Goal: Task Accomplishment & Management: Manage account settings

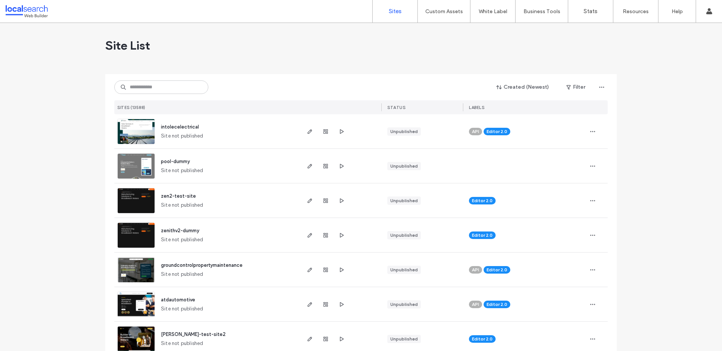
scroll to position [125, 0]
click at [166, 83] on input at bounding box center [161, 87] width 94 height 14
paste input "********"
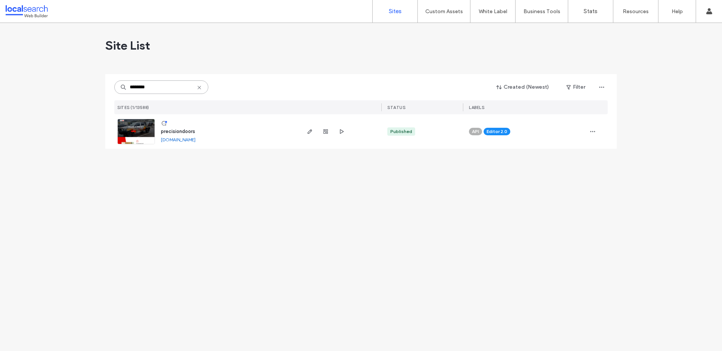
type input "********"
click at [138, 137] on img at bounding box center [136, 144] width 37 height 51
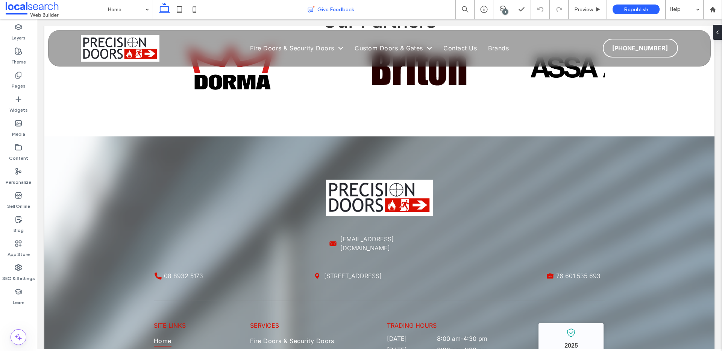
scroll to position [2177, 0]
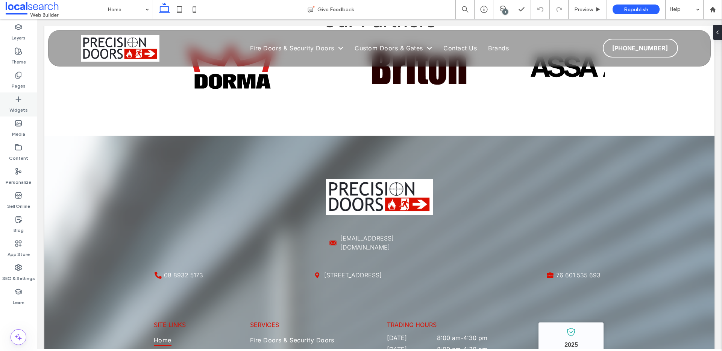
click at [20, 101] on icon at bounding box center [19, 100] width 8 height 8
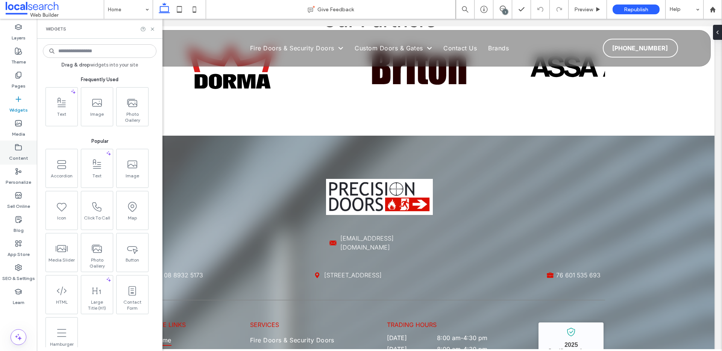
click at [18, 155] on label "Content" at bounding box center [18, 156] width 19 height 11
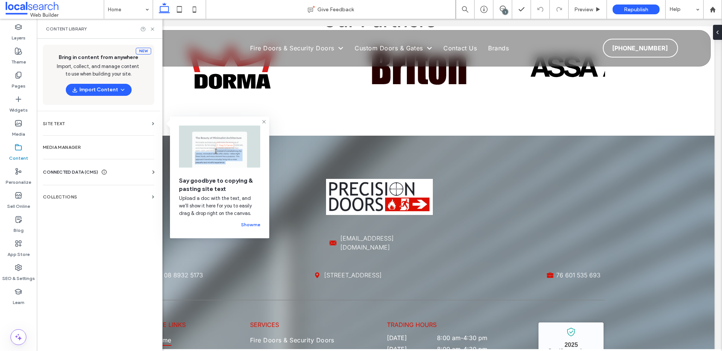
click at [21, 150] on use at bounding box center [18, 147] width 6 height 6
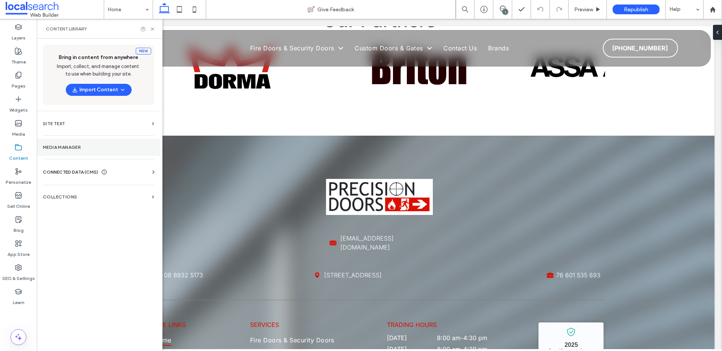
click at [123, 153] on section "Media Manager" at bounding box center [98, 147] width 123 height 17
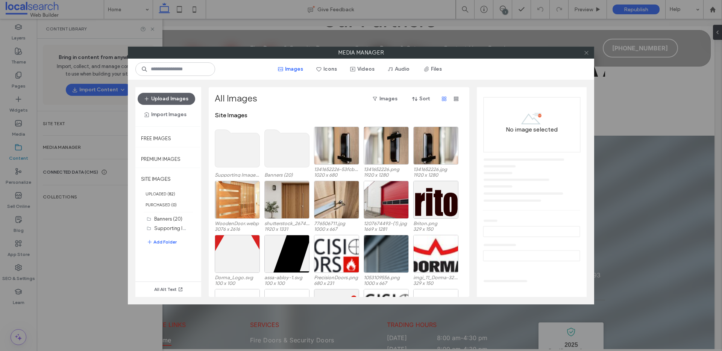
click at [586, 53] on use at bounding box center [587, 53] width 4 height 4
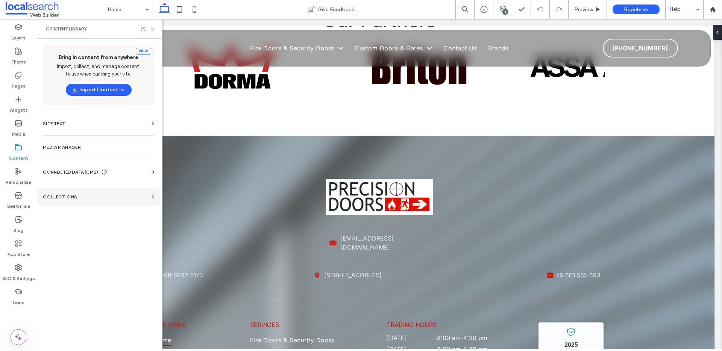
click at [144, 197] on label "Collections" at bounding box center [96, 196] width 106 height 5
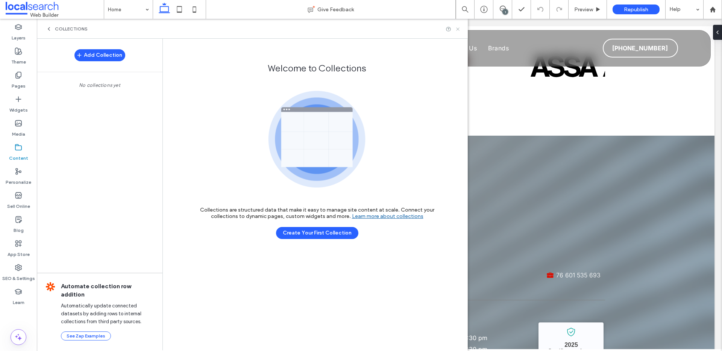
click at [460, 28] on icon at bounding box center [458, 29] width 6 height 6
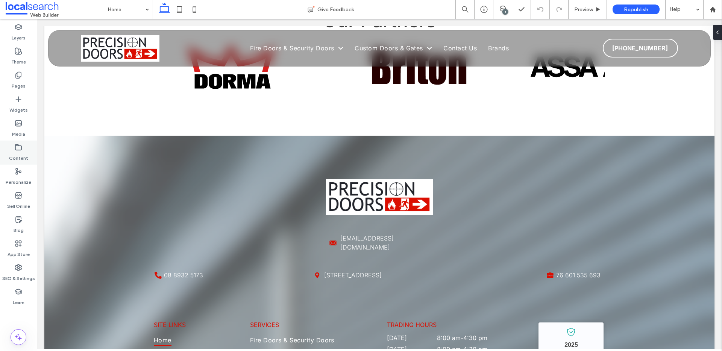
click at [14, 151] on label "Content" at bounding box center [18, 156] width 19 height 11
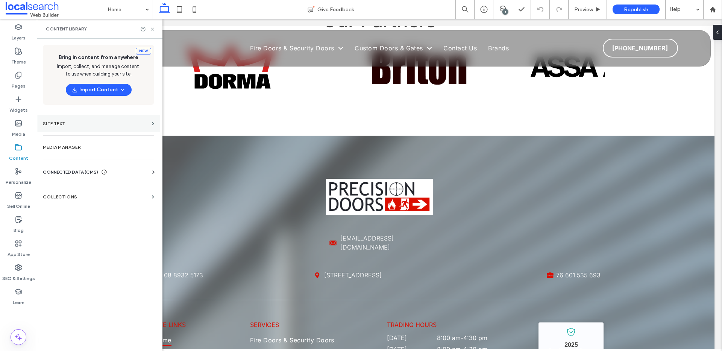
click at [139, 124] on label "Site Text" at bounding box center [96, 123] width 106 height 5
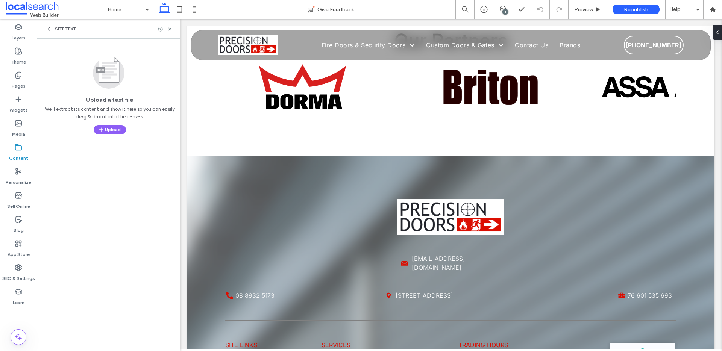
scroll to position [2241, 0]
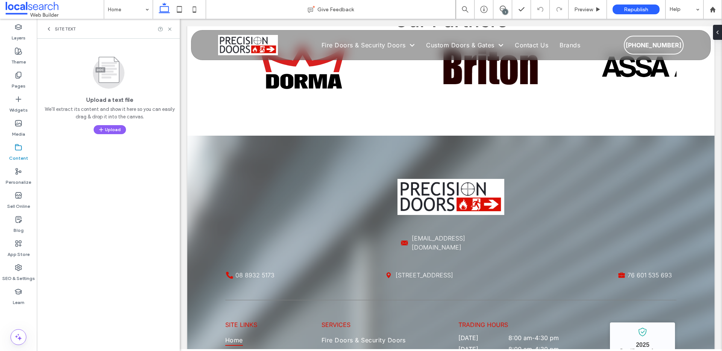
click at [174, 26] on div "Site Text" at bounding box center [108, 29] width 143 height 20
click at [171, 28] on icon at bounding box center [170, 29] width 6 height 6
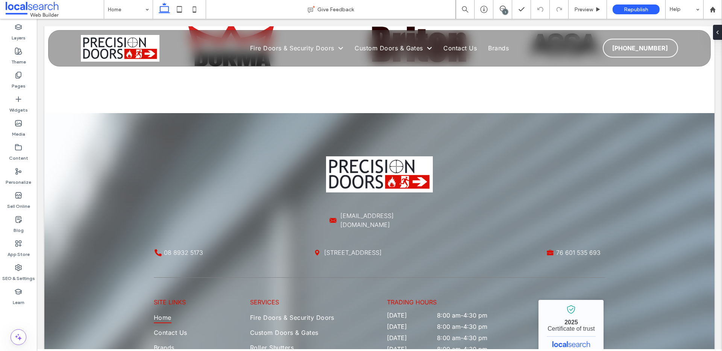
scroll to position [2177, 0]
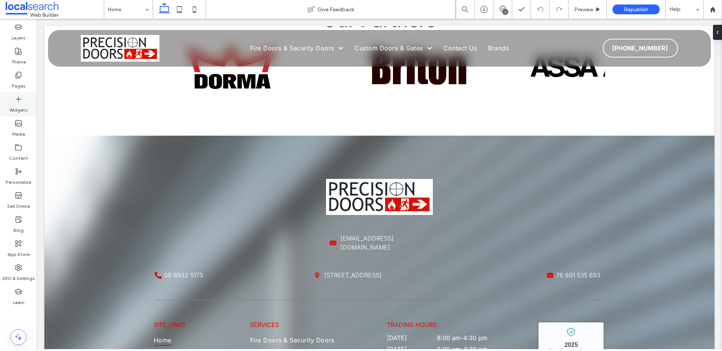
click at [17, 103] on label "Widgets" at bounding box center [18, 108] width 18 height 11
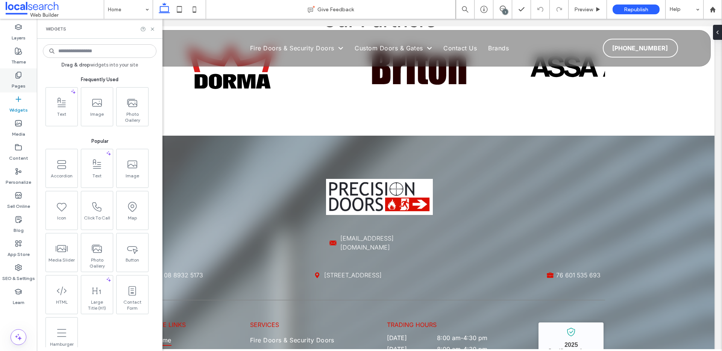
click at [18, 76] on use at bounding box center [18, 75] width 5 height 6
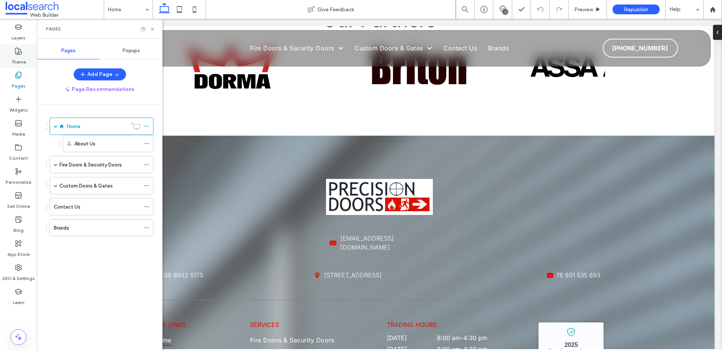
click at [18, 54] on icon at bounding box center [19, 51] width 8 height 8
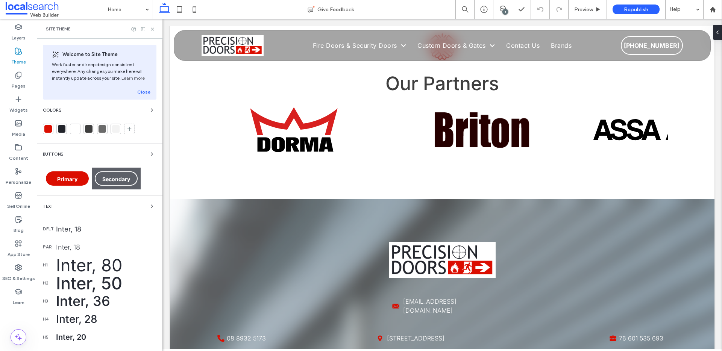
scroll to position [2241, 0]
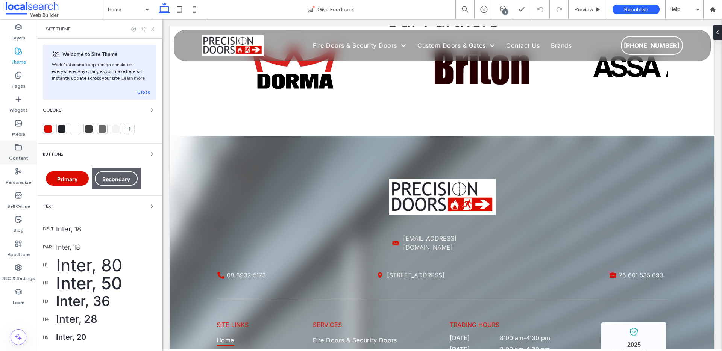
click at [17, 152] on label "Content" at bounding box center [18, 156] width 19 height 11
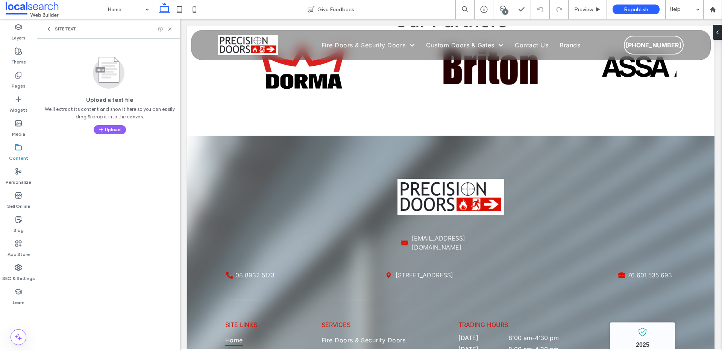
click at [49, 29] on icon at bounding box center [49, 29] width 6 height 6
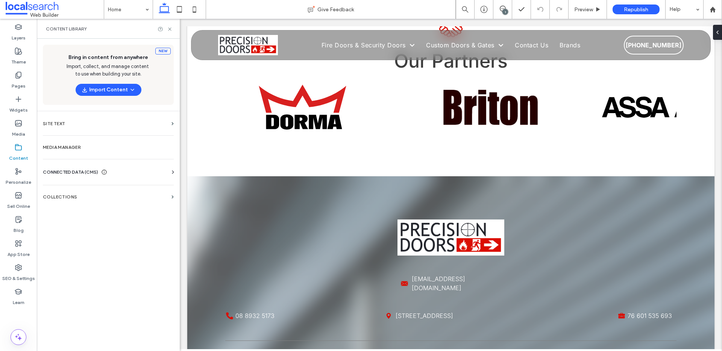
scroll to position [2177, 0]
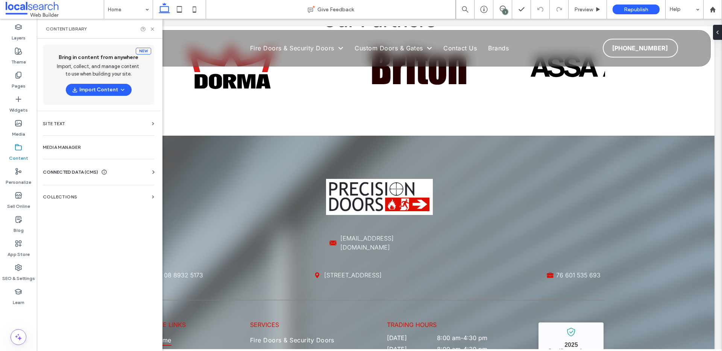
click at [149, 173] on div "CONNECTED DATA (CMS)" at bounding box center [100, 173] width 114 height 8
click at [99, 192] on label "Business Info" at bounding box center [100, 190] width 102 height 5
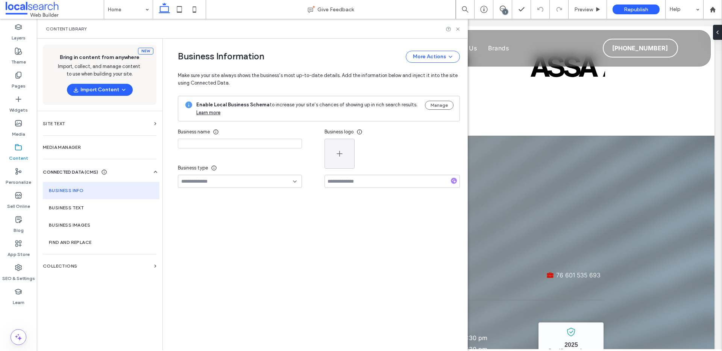
type input "**********"
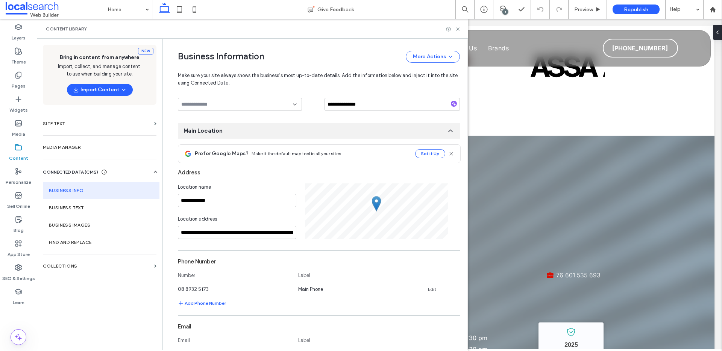
scroll to position [77, 0]
type textarea "*"
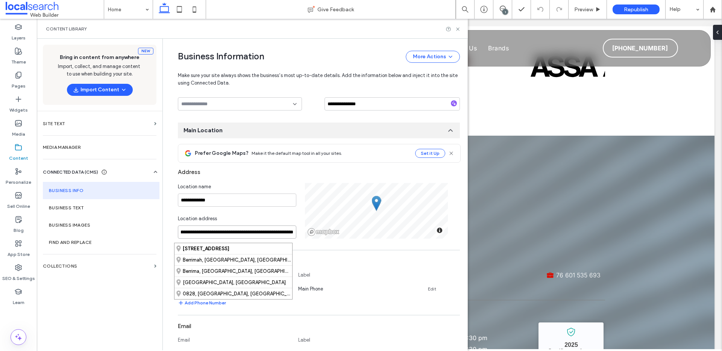
scroll to position [0, 0]
drag, startPoint x: 289, startPoint y: 236, endPoint x: 164, endPoint y: 235, distance: 124.5
click at [167, 235] on div "**********" at bounding box center [313, 270] width 293 height 619
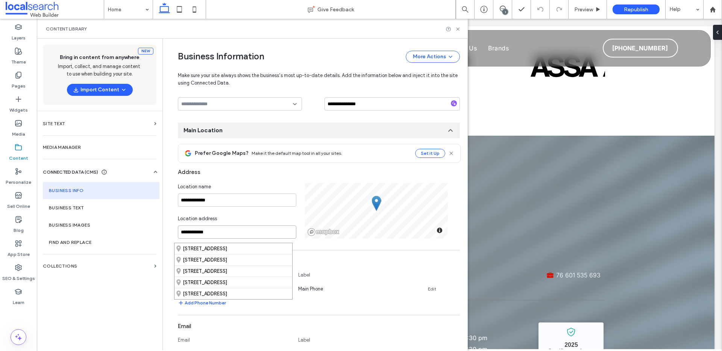
paste input "**********"
click at [281, 238] on input "**********" at bounding box center [237, 232] width 118 height 13
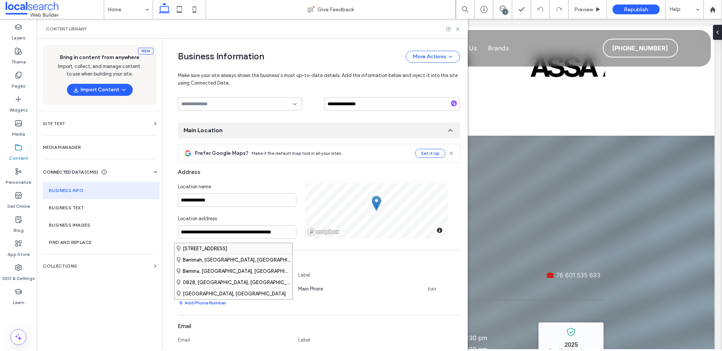
click at [287, 249] on div "16 Strath Road, Berrimah Northern Territory 0828, Australia" at bounding box center [234, 248] width 118 height 11
type input "**********"
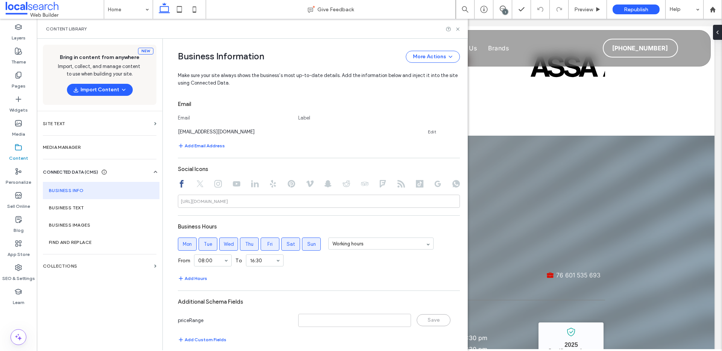
scroll to position [323, 0]
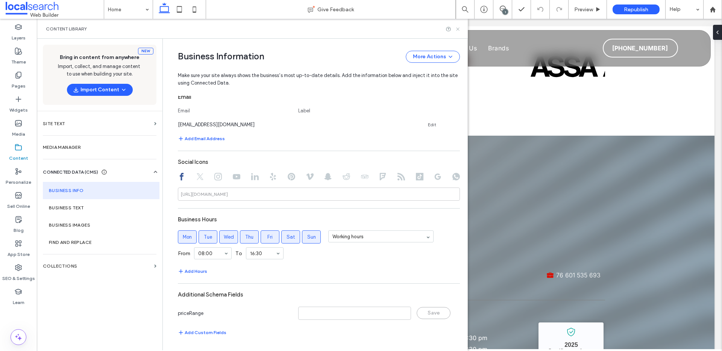
click at [459, 28] on use at bounding box center [457, 28] width 3 height 3
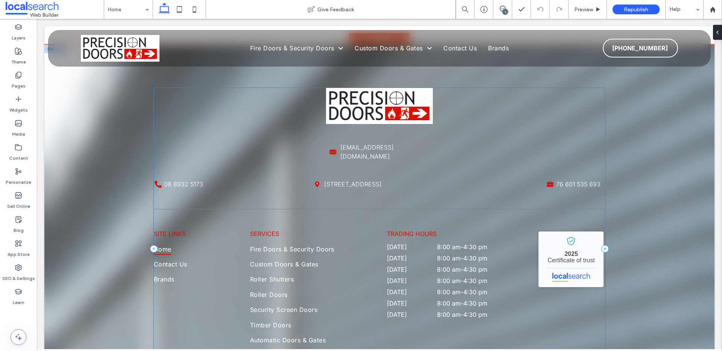
scroll to position [2269, 0]
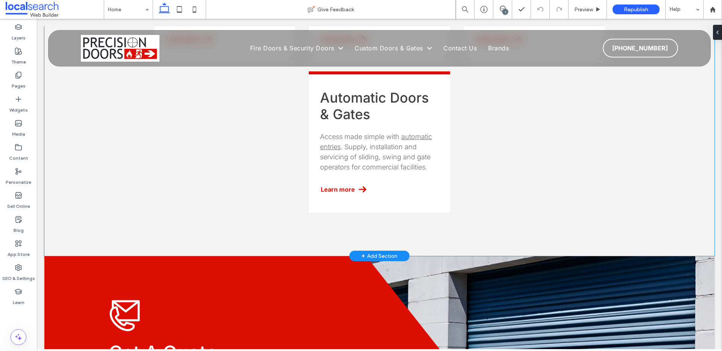
scroll to position [1197, 0]
